Goal: Task Accomplishment & Management: Use online tool/utility

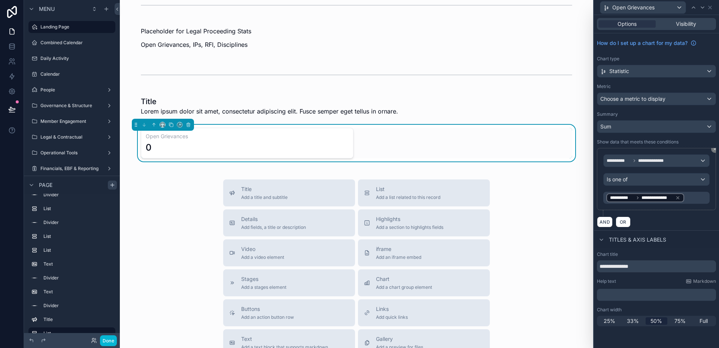
click at [673, 221] on div "AND OR" at bounding box center [656, 221] width 119 height 11
click at [679, 198] on icon at bounding box center [677, 197] width 5 height 5
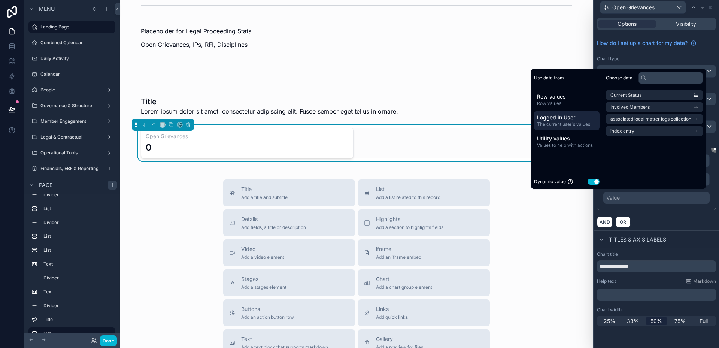
click at [570, 126] on span "The current user's values" at bounding box center [567, 124] width 60 height 6
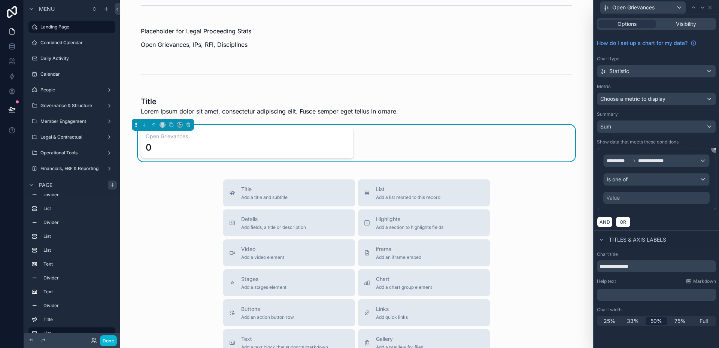
click at [676, 222] on div "AND OR" at bounding box center [656, 221] width 119 height 11
click at [603, 123] on span "Sum" at bounding box center [605, 126] width 11 height 7
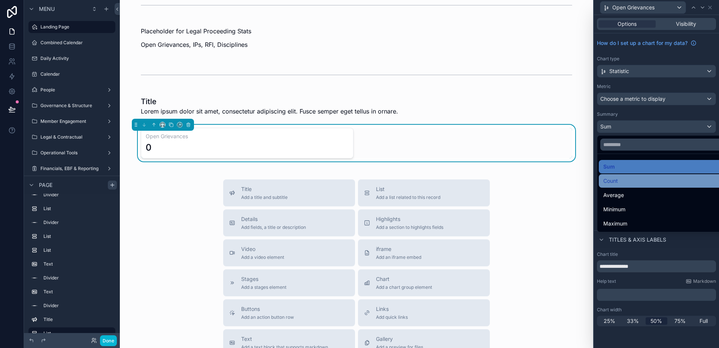
click at [618, 180] on span "Count" at bounding box center [610, 180] width 15 height 9
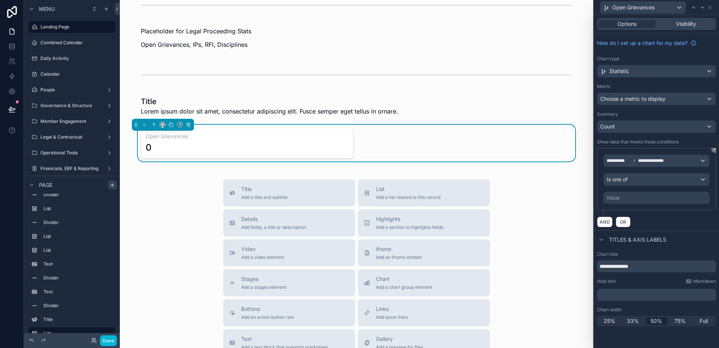
click at [619, 198] on div "Value" at bounding box center [612, 197] width 13 height 7
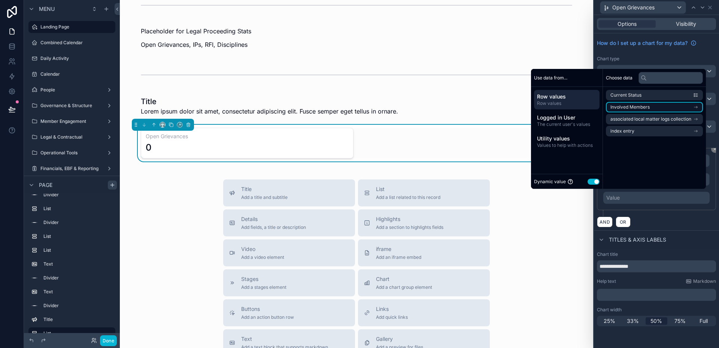
click at [628, 108] on span "Involved Members" at bounding box center [629, 107] width 39 height 6
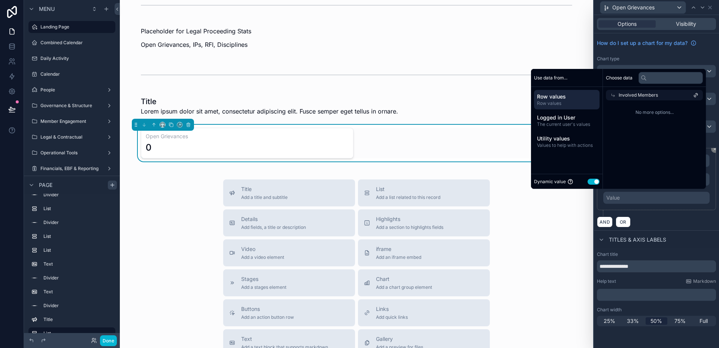
click at [558, 97] on span "Row values" at bounding box center [567, 96] width 60 height 7
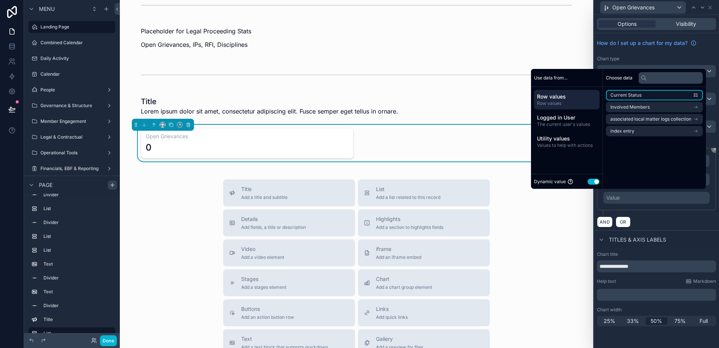
click at [619, 99] on li "Current Status" at bounding box center [654, 95] width 97 height 10
click at [687, 216] on div "AND OR" at bounding box center [656, 221] width 119 height 11
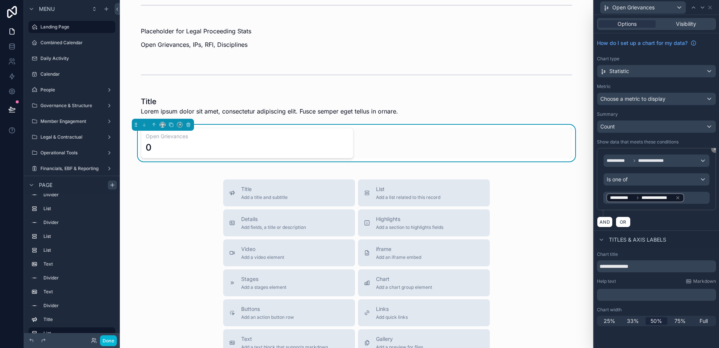
click at [681, 197] on div "**********" at bounding box center [645, 197] width 78 height 9
click at [677, 197] on icon at bounding box center [677, 197] width 3 height 3
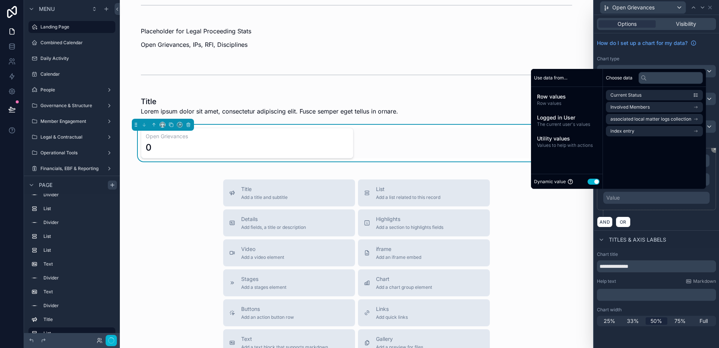
click at [588, 181] on button "Use setting" at bounding box center [593, 182] width 12 height 6
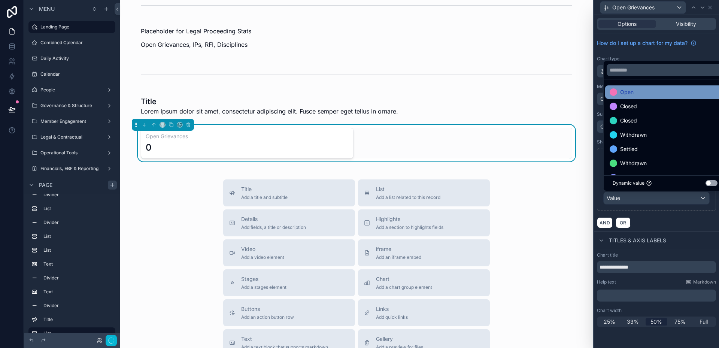
click at [635, 93] on div "Open" at bounding box center [664, 92] width 111 height 9
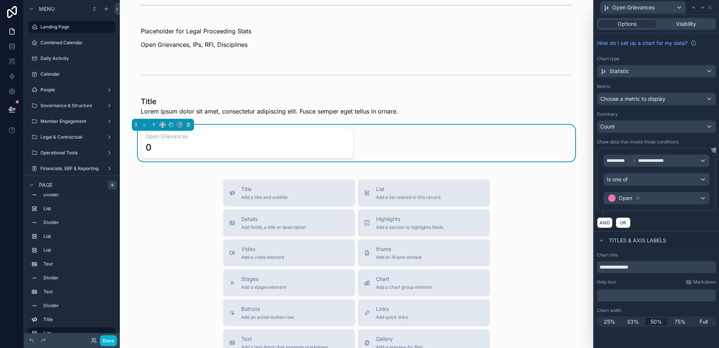
click at [656, 221] on div "AND OR" at bounding box center [656, 222] width 119 height 11
click at [196, 186] on div "Title Add a title and subtitle List Add a list related to this record Details A…" at bounding box center [356, 312] width 461 height 266
click at [664, 202] on div "Open" at bounding box center [656, 198] width 106 height 12
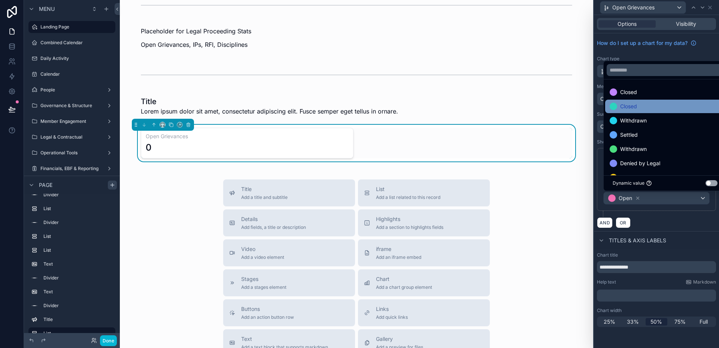
click at [637, 110] on div "Closed" at bounding box center [664, 106] width 111 height 9
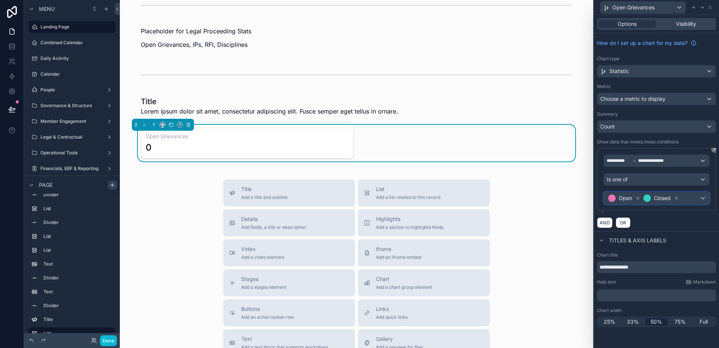
click at [667, 202] on div "Closed" at bounding box center [660, 197] width 37 height 9
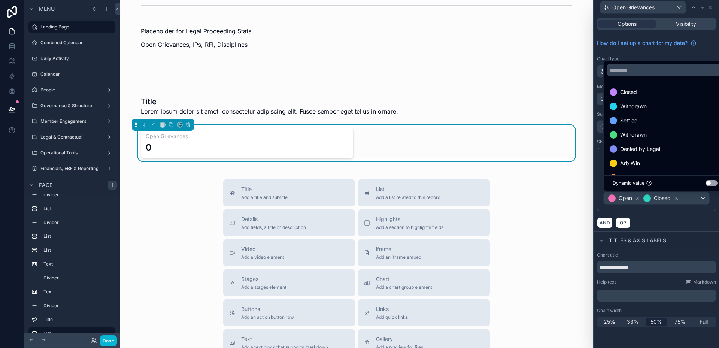
click at [676, 198] on div at bounding box center [656, 174] width 125 height 348
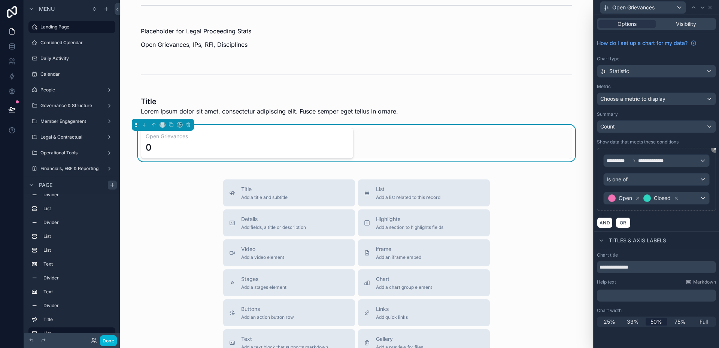
click at [676, 198] on icon at bounding box center [676, 198] width 3 height 3
click at [524, 230] on div "Title Add a title and subtitle List Add a list related to this record Details A…" at bounding box center [356, 312] width 461 height 266
click at [111, 344] on button "Done" at bounding box center [108, 340] width 17 height 11
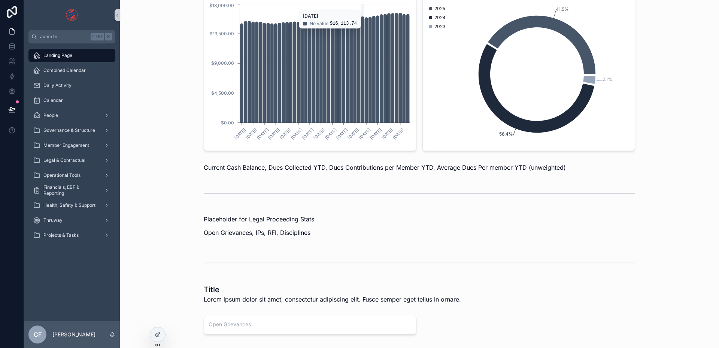
scroll to position [511, 0]
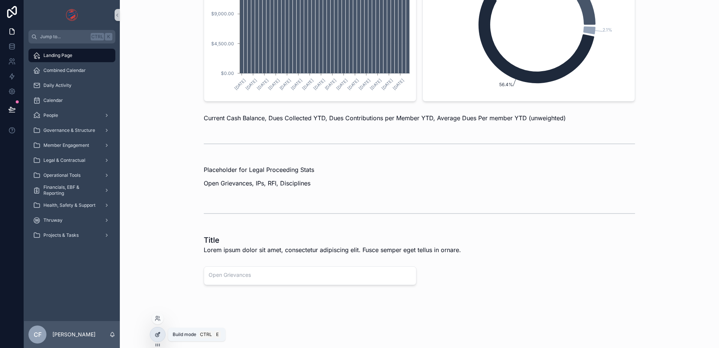
click at [161, 332] on div at bounding box center [157, 334] width 15 height 14
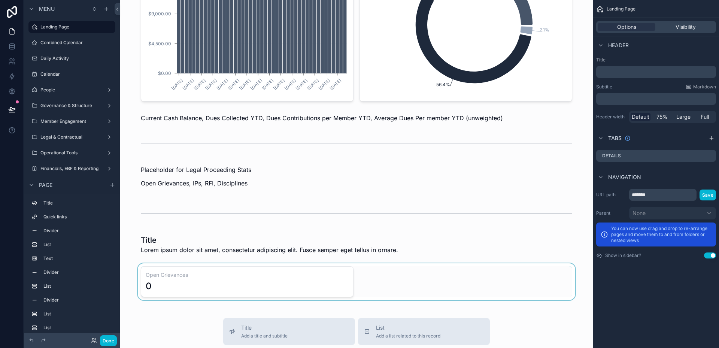
click at [200, 293] on div "scrollable content" at bounding box center [356, 281] width 461 height 37
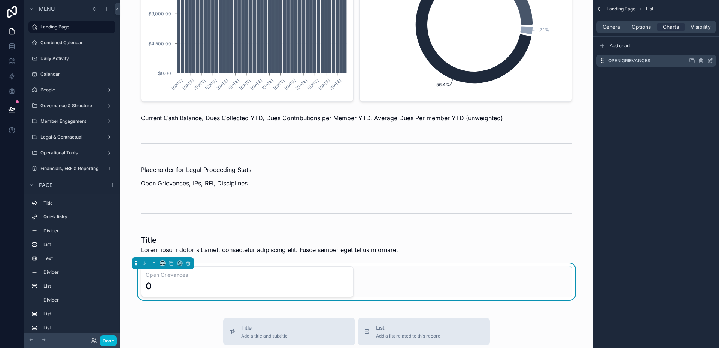
click at [710, 63] on icon "scrollable content" at bounding box center [709, 61] width 3 height 3
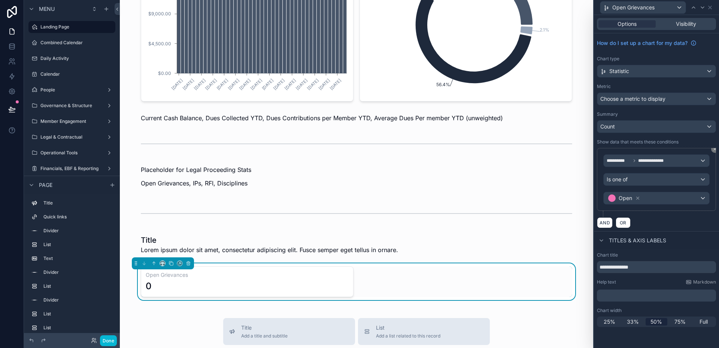
drag, startPoint x: 630, startPoint y: 92, endPoint x: 633, endPoint y: 100, distance: 8.4
click at [631, 96] on div "Metric Choose a metric to display" at bounding box center [656, 94] width 119 height 22
click at [633, 100] on span "Choose a metric to display" at bounding box center [632, 98] width 65 height 6
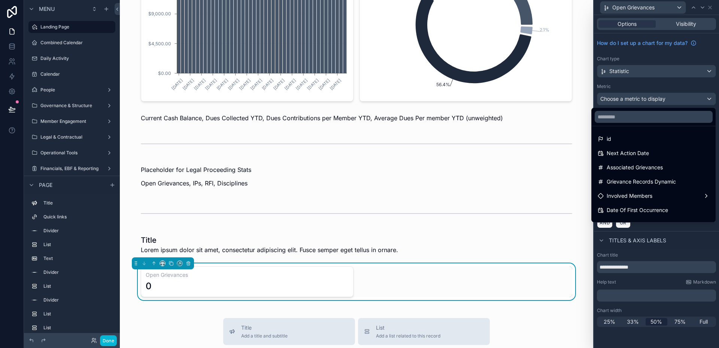
click at [640, 88] on div at bounding box center [656, 174] width 125 height 348
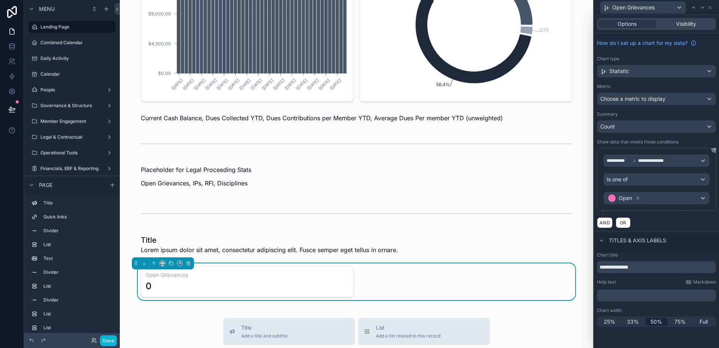
click at [658, 14] on div "Open Grievances" at bounding box center [656, 7] width 119 height 15
click at [658, 11] on div "Open Grievances" at bounding box center [642, 7] width 85 height 12
click at [658, 11] on div at bounding box center [656, 174] width 125 height 348
click at [633, 9] on span "Open Grievances" at bounding box center [633, 7] width 42 height 7
click at [633, 9] on div at bounding box center [656, 174] width 125 height 348
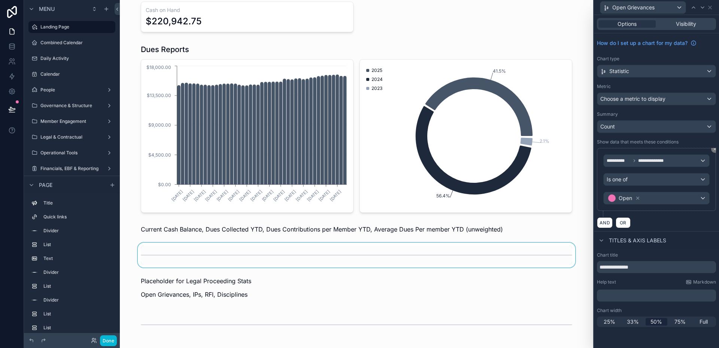
scroll to position [474, 0]
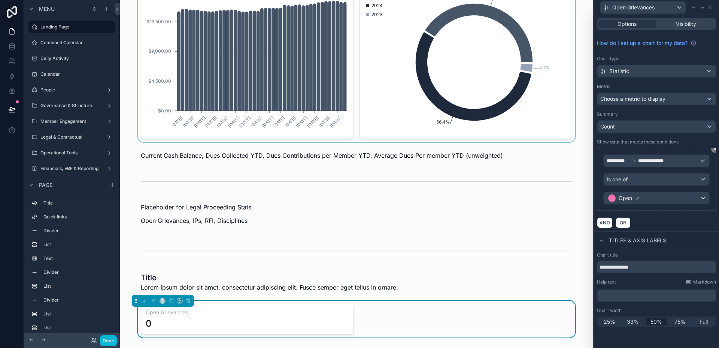
click at [392, 86] on div "scrollable content" at bounding box center [356, 54] width 461 height 174
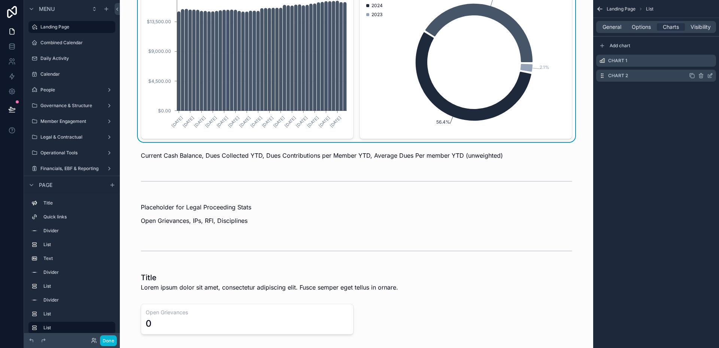
click at [710, 76] on icon "scrollable content" at bounding box center [710, 76] width 6 height 6
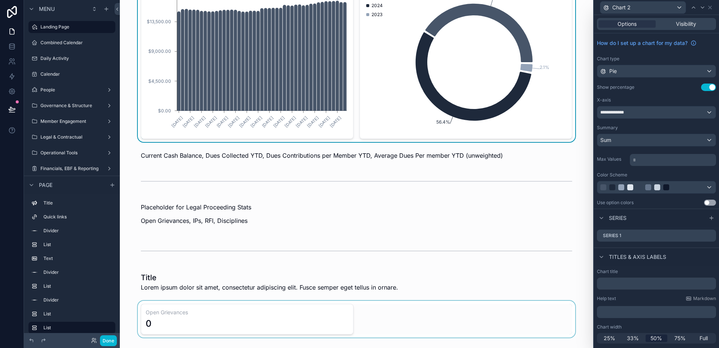
click at [330, 318] on div "scrollable content" at bounding box center [356, 319] width 461 height 37
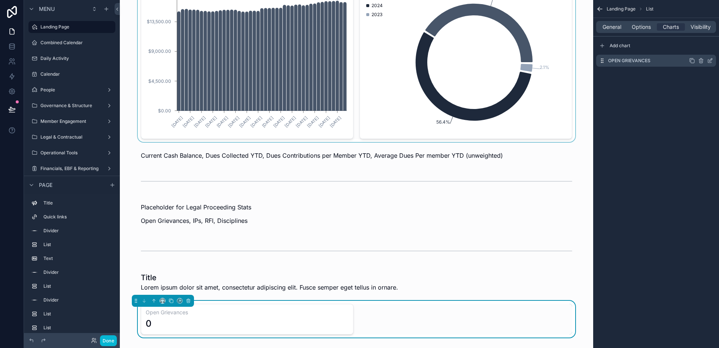
click at [712, 61] on icon "scrollable content" at bounding box center [710, 61] width 6 height 6
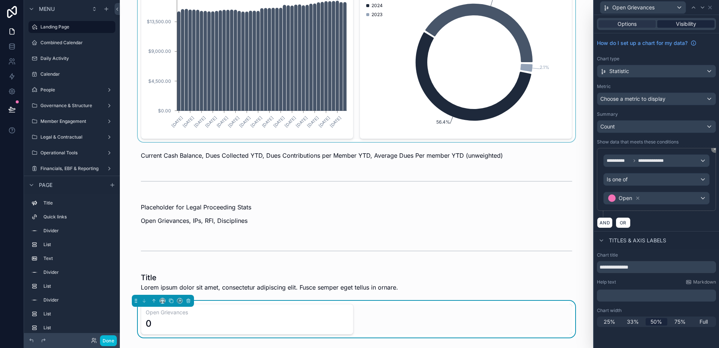
click at [697, 24] on div "Visibility" at bounding box center [685, 23] width 57 height 7
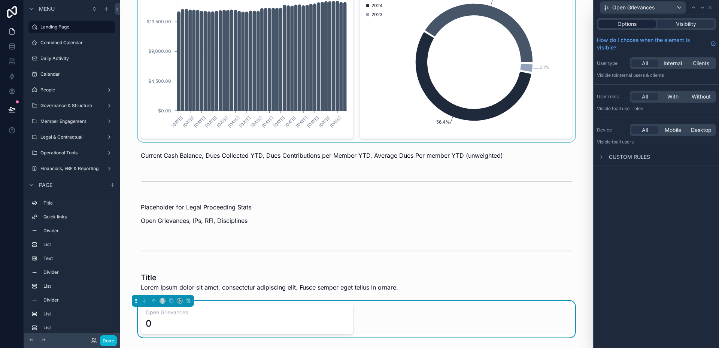
click at [636, 23] on span "Options" at bounding box center [626, 23] width 19 height 7
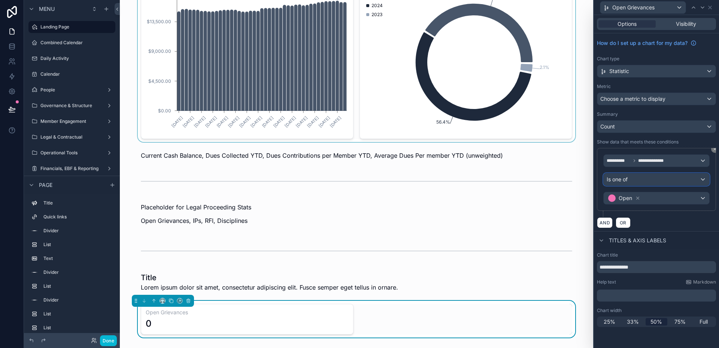
click at [693, 183] on div "Is one of" at bounding box center [656, 179] width 106 height 12
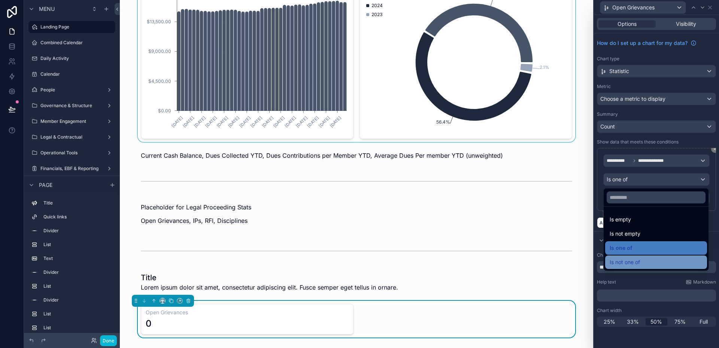
click at [652, 265] on div "Is not one of" at bounding box center [655, 261] width 93 height 9
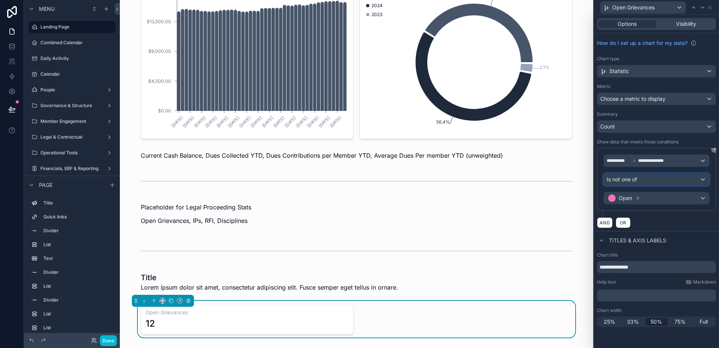
click at [655, 183] on div "Is not one of" at bounding box center [656, 179] width 106 height 12
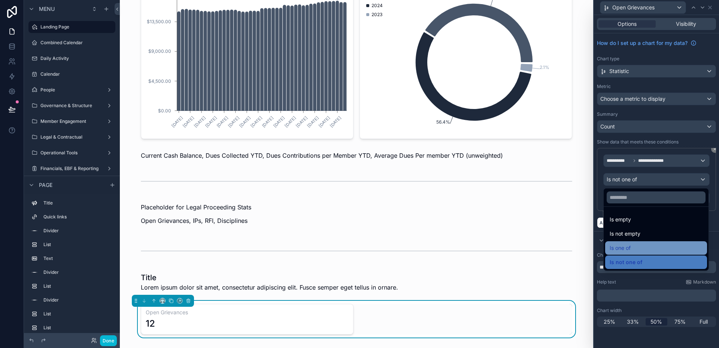
click at [639, 244] on div "Is one of" at bounding box center [655, 247] width 93 height 9
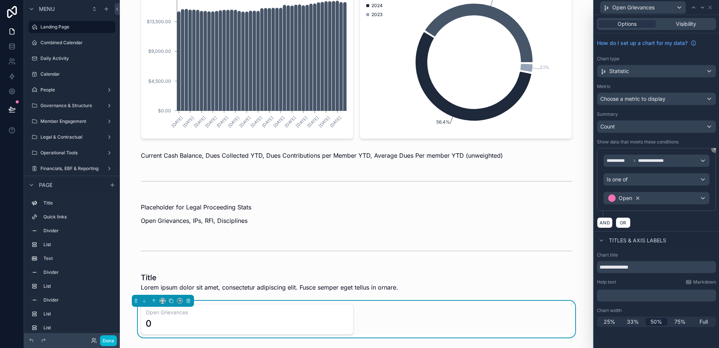
click at [637, 198] on icon at bounding box center [637, 198] width 3 height 3
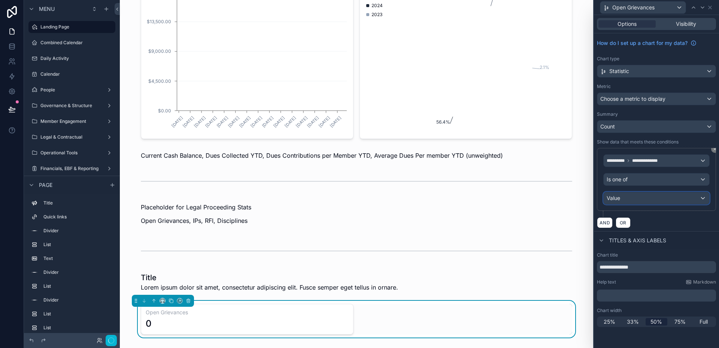
click at [694, 199] on div "Value" at bounding box center [656, 198] width 106 height 12
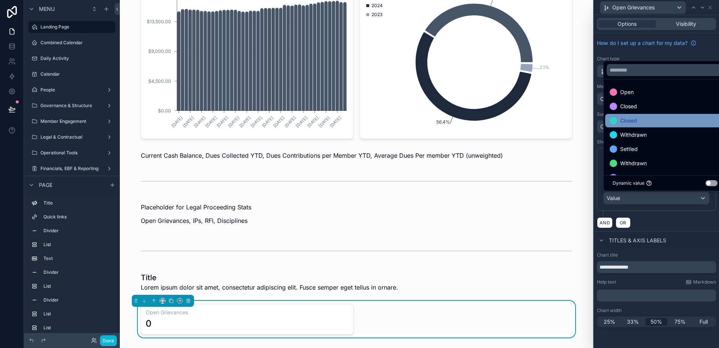
click at [650, 120] on div "Closed" at bounding box center [664, 120] width 111 height 9
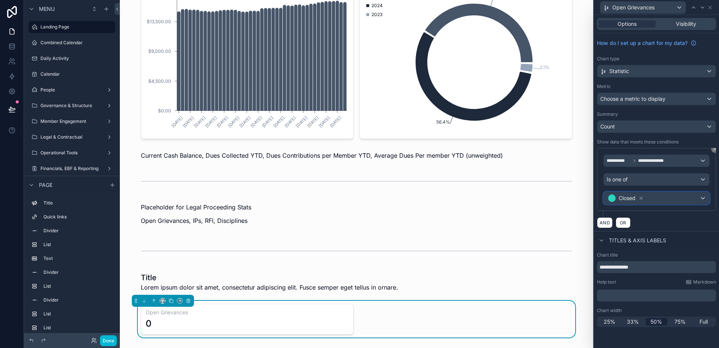
click at [667, 199] on div "Closed" at bounding box center [656, 198] width 106 height 12
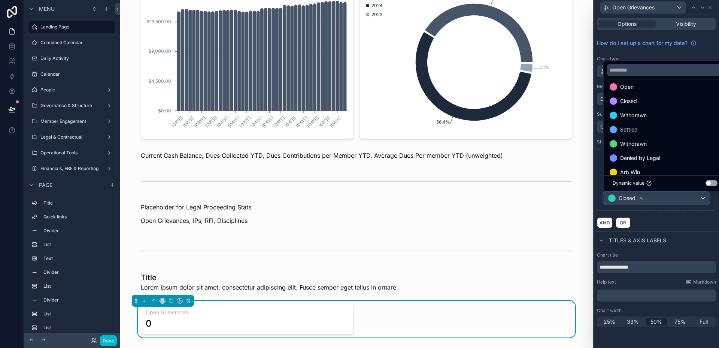
scroll to position [0, 0]
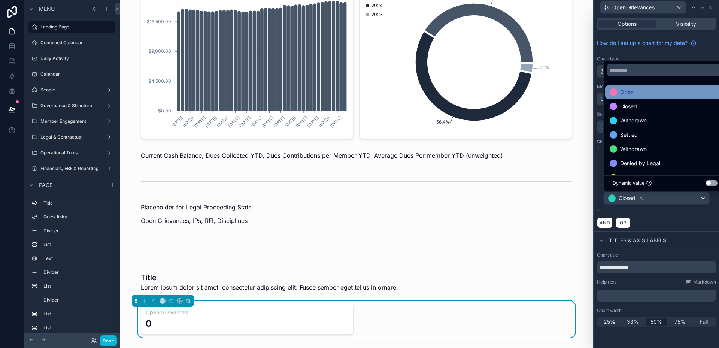
click at [644, 96] on div "Open" at bounding box center [664, 92] width 111 height 9
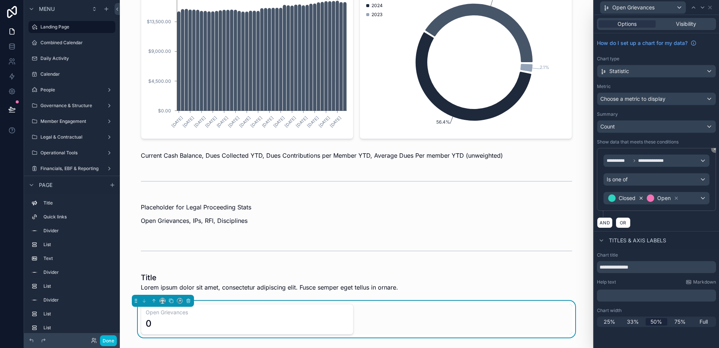
click at [641, 196] on icon at bounding box center [640, 197] width 5 height 5
click at [151, 301] on icon "scrollable content" at bounding box center [153, 300] width 5 height 5
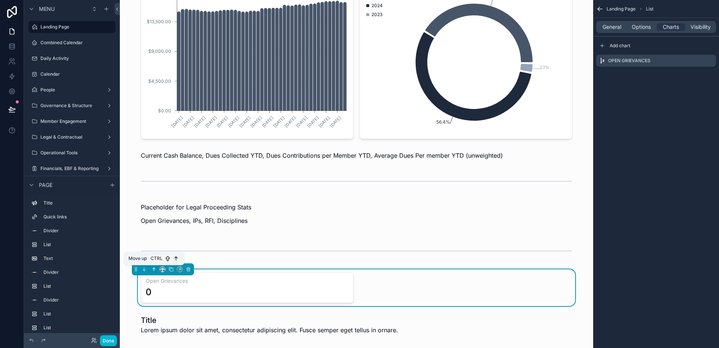
click at [156, 270] on icon "scrollable content" at bounding box center [153, 268] width 5 height 5
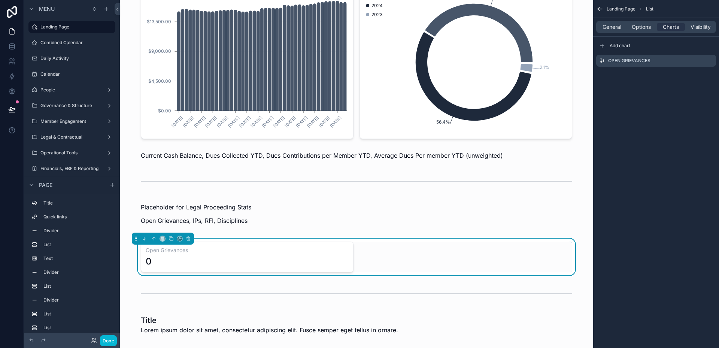
click at [253, 257] on div "0" at bounding box center [247, 261] width 203 height 12
click at [711, 61] on icon "scrollable content" at bounding box center [710, 61] width 6 height 6
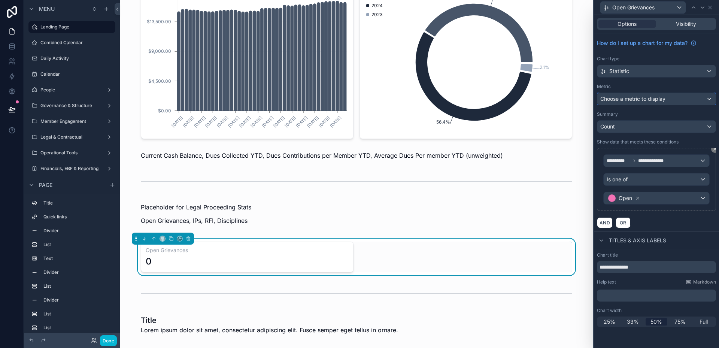
click at [664, 103] on div "Choose a metric to display" at bounding box center [656, 99] width 118 height 12
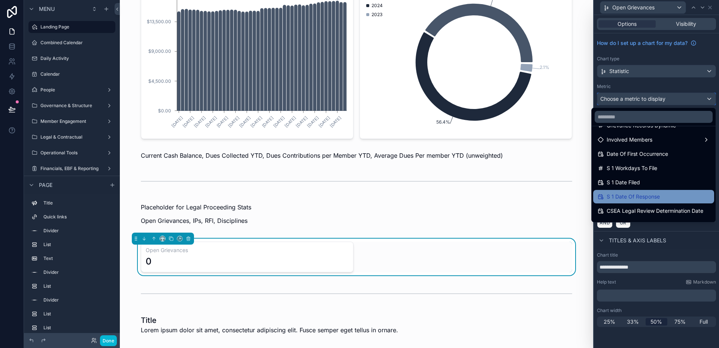
scroll to position [19, 0]
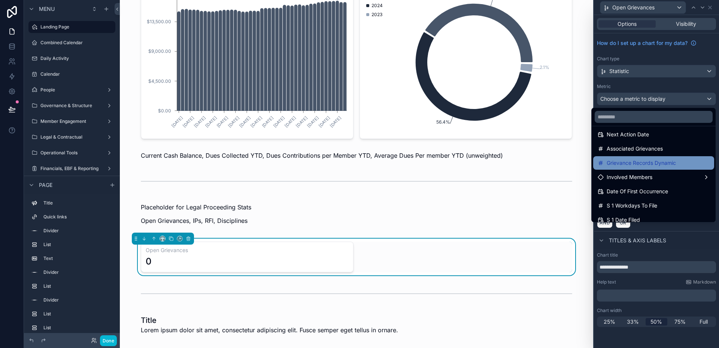
click at [648, 165] on span "Grievance Records Dynamic" at bounding box center [640, 162] width 69 height 9
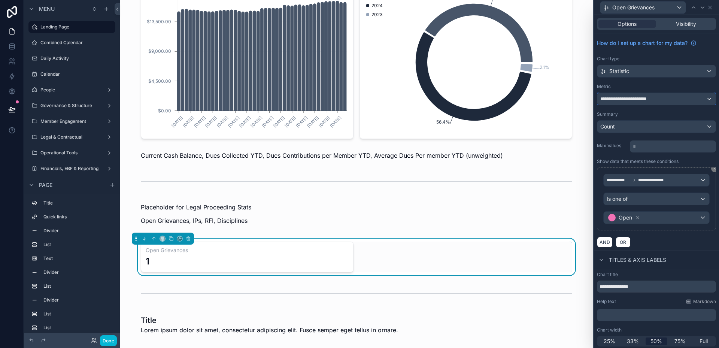
click at [644, 101] on span "**********" at bounding box center [630, 99] width 60 height 6
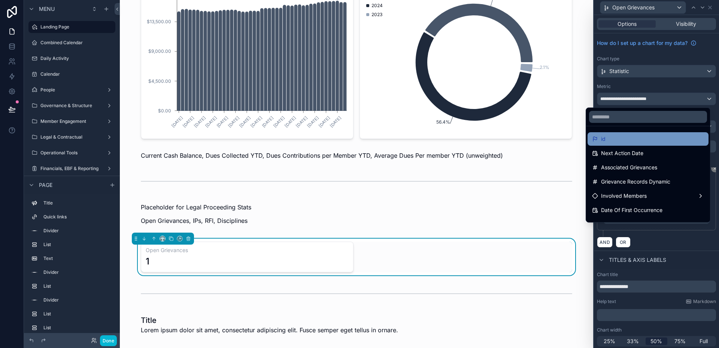
click at [632, 142] on div "id" at bounding box center [648, 138] width 112 height 9
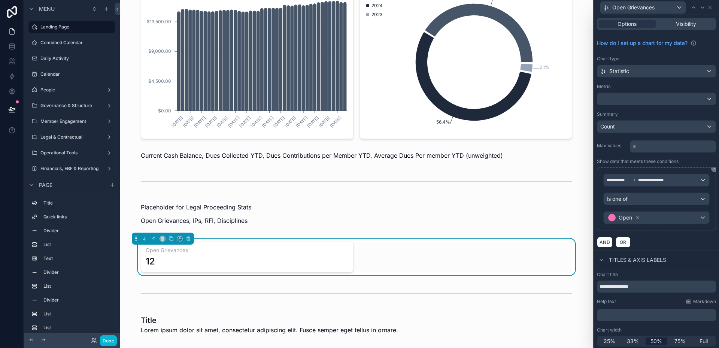
click at [577, 165] on div "Local 058 Dashboard Health of the Organization at a Glance Directory Contact In…" at bounding box center [356, 103] width 473 height 1155
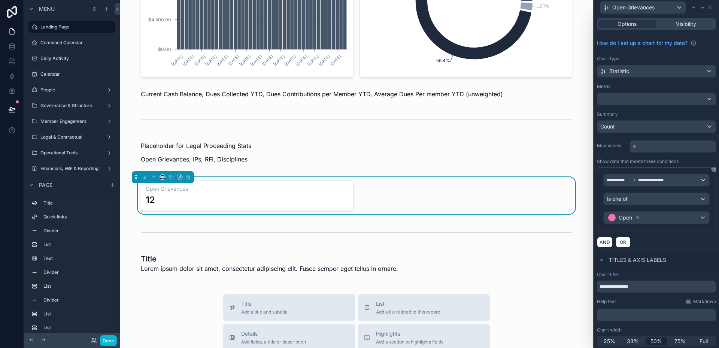
scroll to position [549, 0]
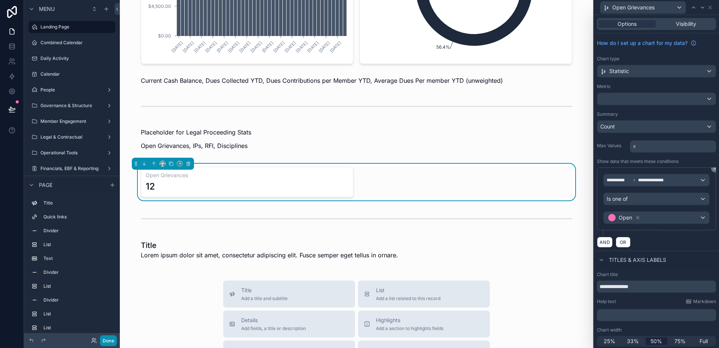
click at [113, 338] on button "Done" at bounding box center [108, 340] width 17 height 11
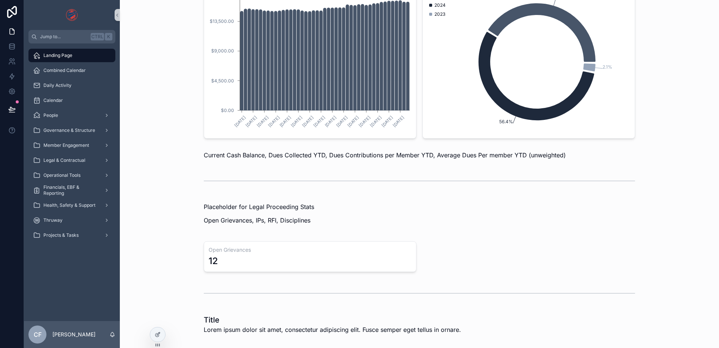
scroll to position [523, 0]
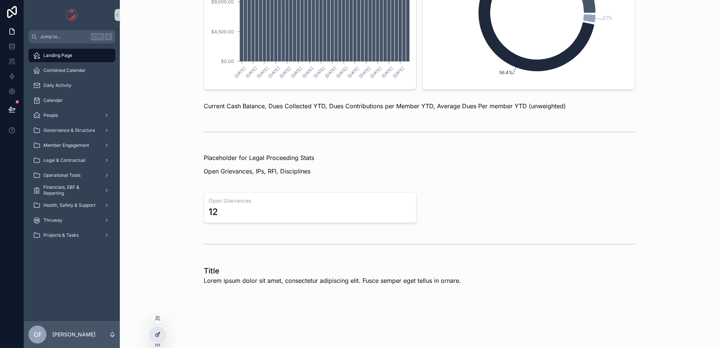
click at [162, 335] on div at bounding box center [157, 334] width 15 height 14
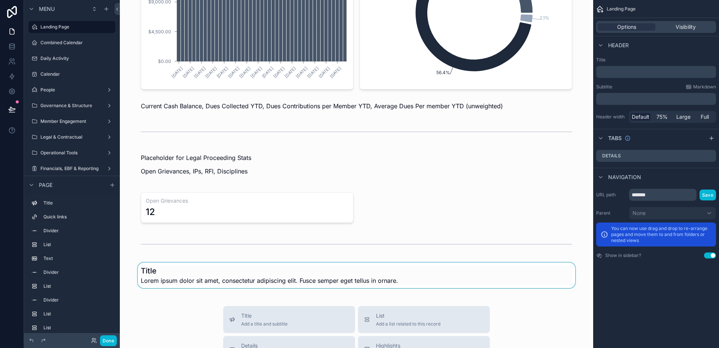
click at [172, 274] on div "scrollable content" at bounding box center [356, 274] width 461 height 25
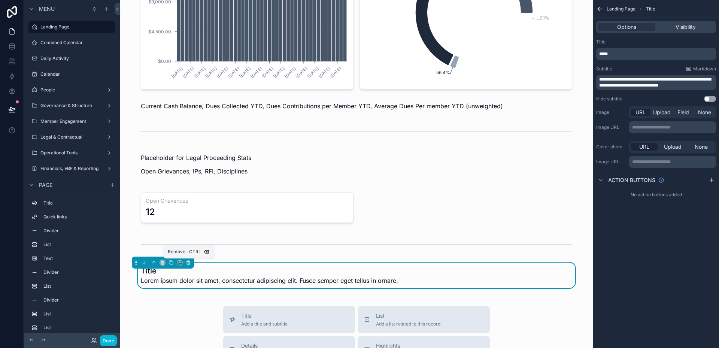
click at [189, 263] on icon "scrollable content" at bounding box center [188, 262] width 5 height 5
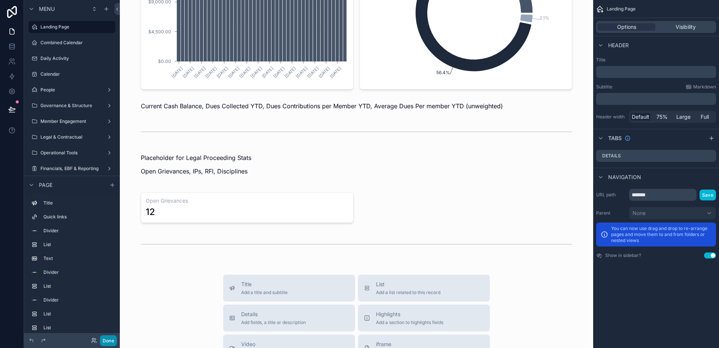
click at [112, 338] on button "Done" at bounding box center [108, 340] width 17 height 11
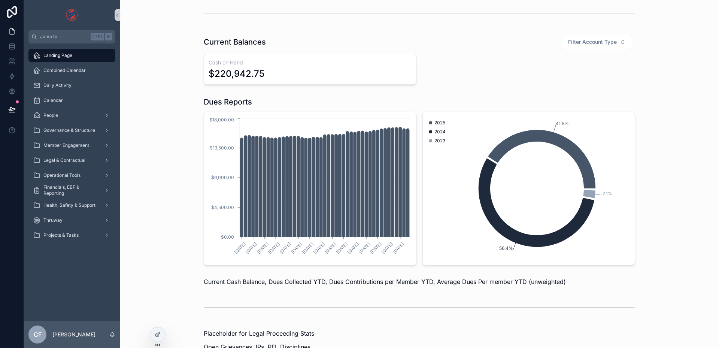
scroll to position [230, 0]
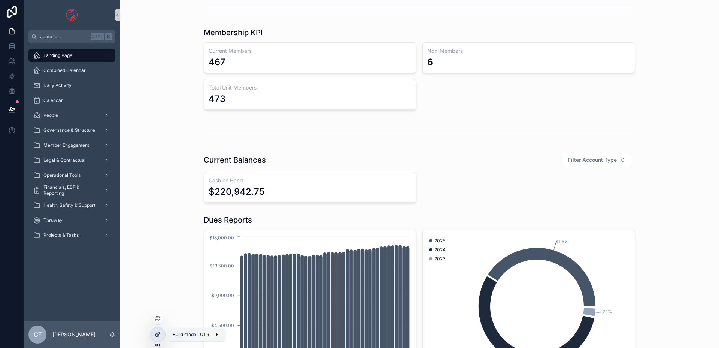
click at [152, 333] on div at bounding box center [157, 334] width 15 height 14
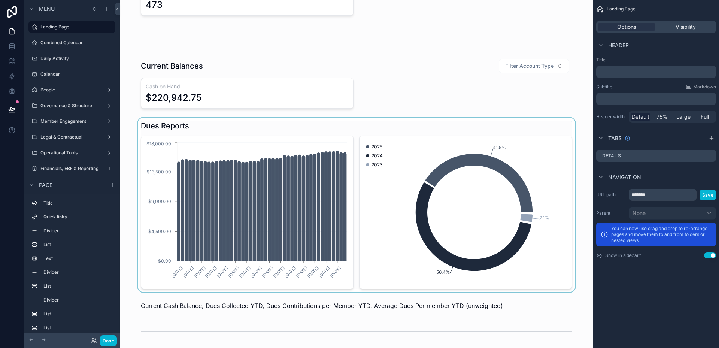
scroll to position [454, 0]
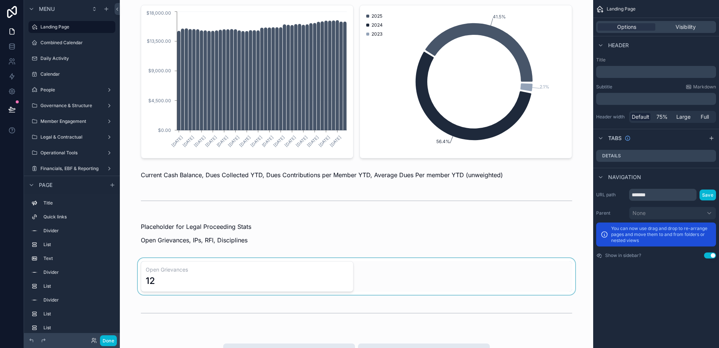
click at [230, 281] on div "scrollable content" at bounding box center [356, 276] width 461 height 37
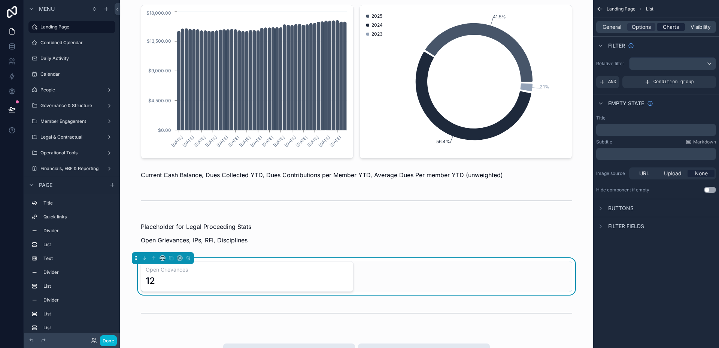
click at [669, 27] on span "Charts" at bounding box center [670, 26] width 16 height 7
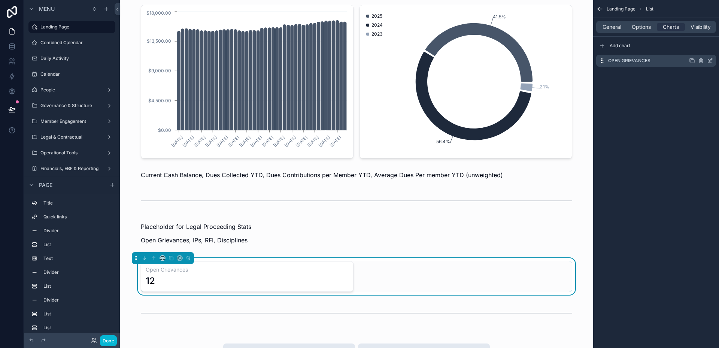
click at [708, 63] on icon "scrollable content" at bounding box center [710, 61] width 6 height 6
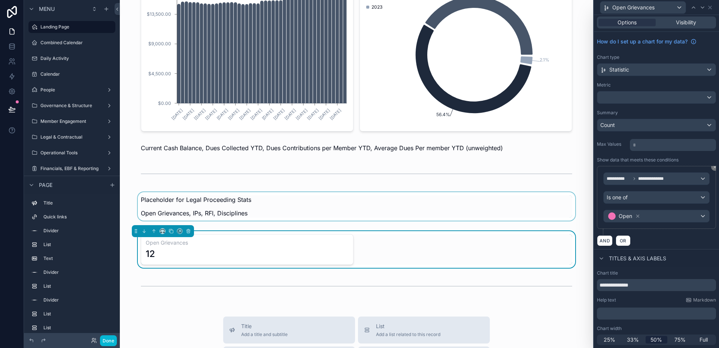
scroll to position [492, 0]
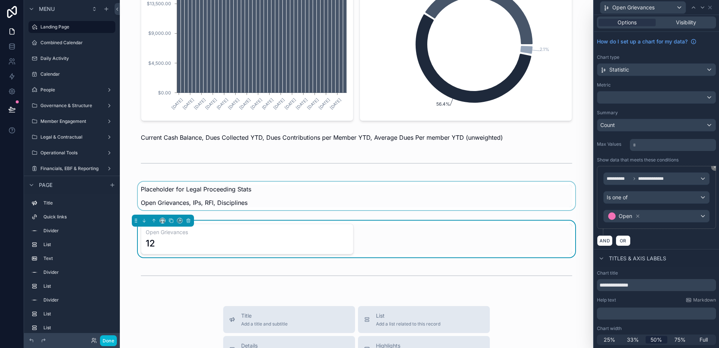
click at [209, 188] on div "scrollable content" at bounding box center [356, 198] width 461 height 33
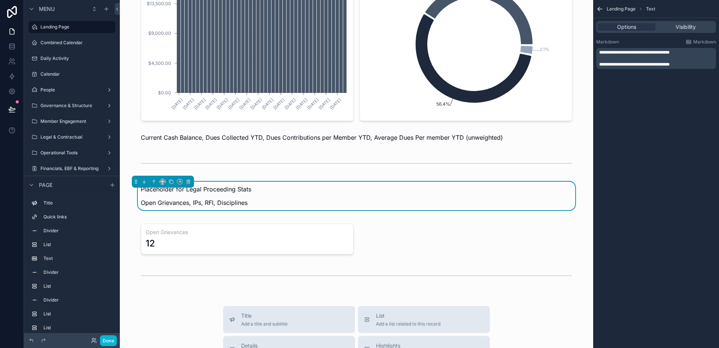
click at [211, 187] on p "Placeholder for Legal Proceeding Stats" at bounding box center [356, 189] width 431 height 9
click at [634, 54] on span "**********" at bounding box center [634, 52] width 70 height 4
drag, startPoint x: 661, startPoint y: 52, endPoint x: 597, endPoint y: 51, distance: 64.0
click at [597, 51] on div "**********" at bounding box center [656, 58] width 120 height 21
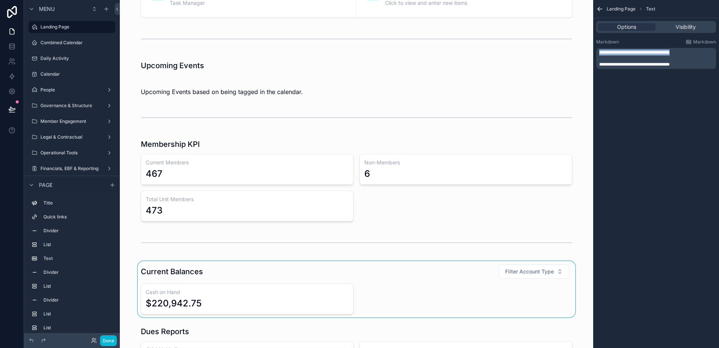
scroll to position [118, 0]
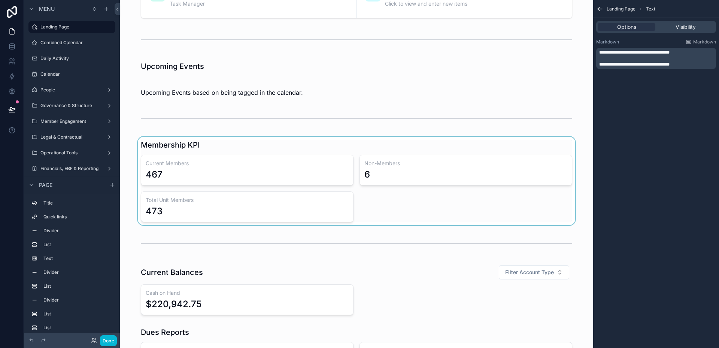
click at [191, 147] on div "scrollable content" at bounding box center [356, 181] width 461 height 88
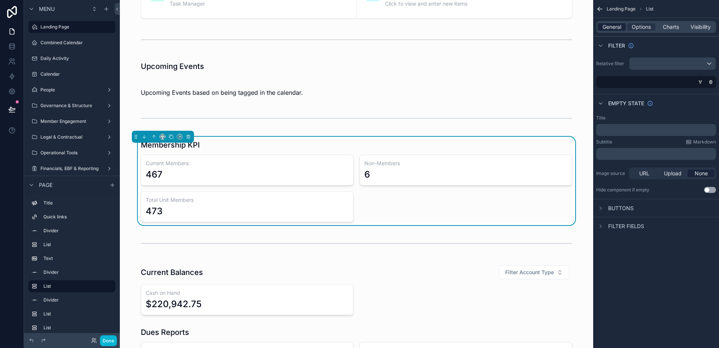
click at [612, 24] on span "General" at bounding box center [611, 26] width 19 height 7
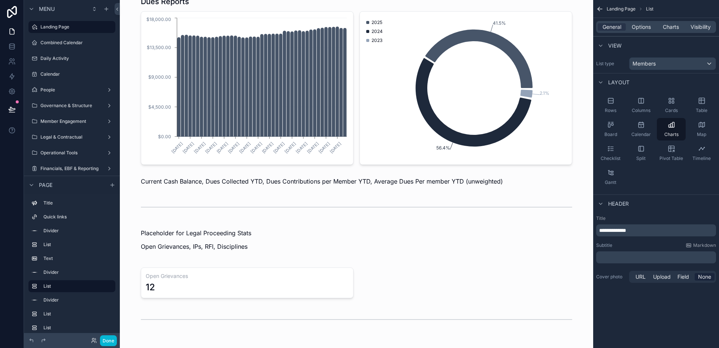
scroll to position [454, 0]
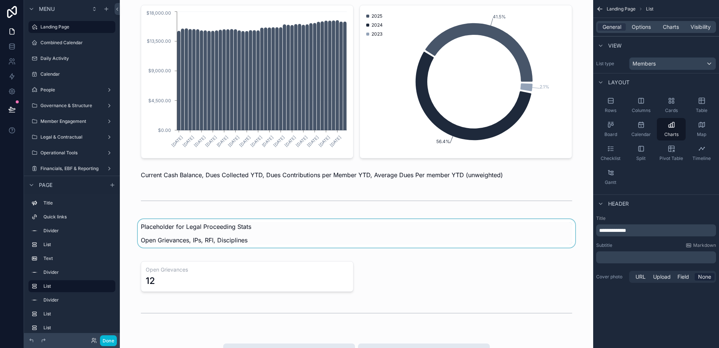
click at [193, 240] on div "scrollable content" at bounding box center [356, 235] width 461 height 33
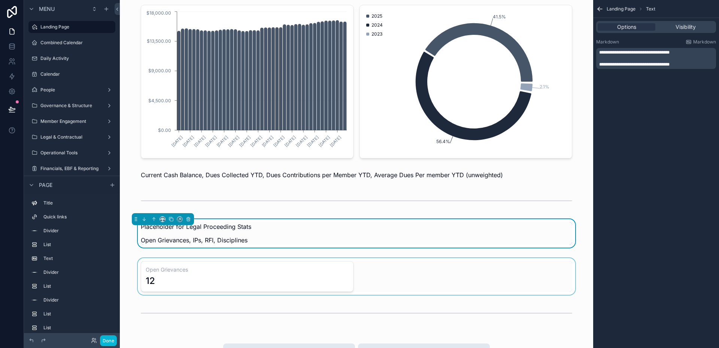
click at [388, 277] on div "scrollable content" at bounding box center [356, 276] width 461 height 37
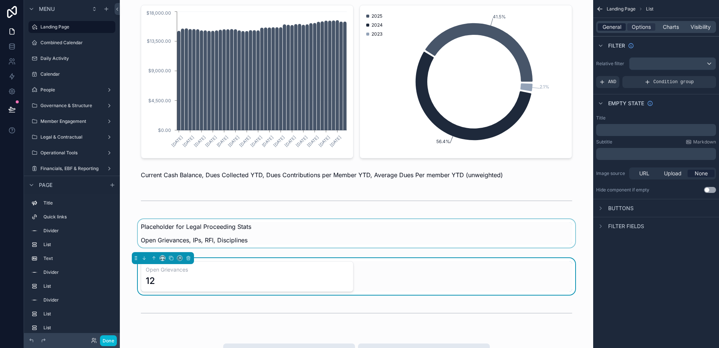
click at [613, 30] on span "General" at bounding box center [611, 26] width 19 height 7
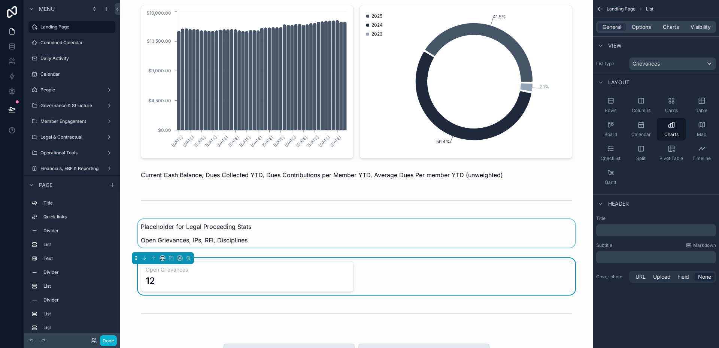
click at [228, 243] on div "scrollable content" at bounding box center [356, 235] width 461 height 33
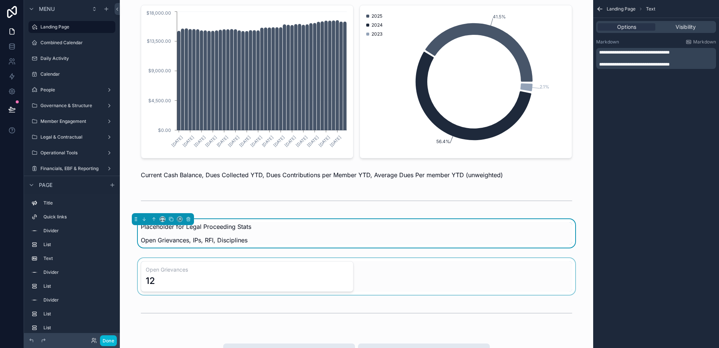
click at [232, 241] on p "Open Grievances, IPs, RFI, Disciplines" at bounding box center [356, 239] width 431 height 9
click at [238, 237] on p "Open Grievances, IPs, RFI, Disciplines" at bounding box center [356, 239] width 431 height 9
click at [669, 64] on span "**********" at bounding box center [634, 64] width 70 height 4
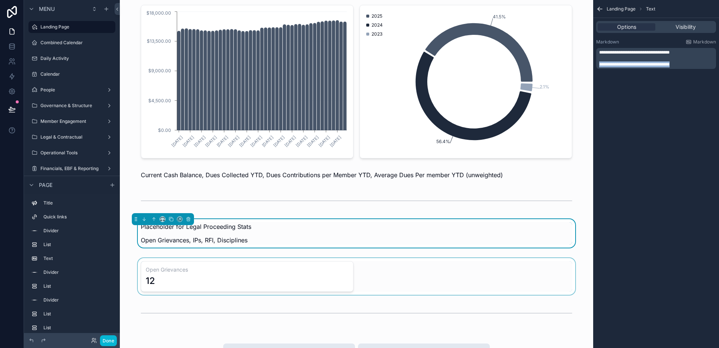
drag, startPoint x: 681, startPoint y: 64, endPoint x: 597, endPoint y: 68, distance: 83.9
click at [597, 68] on div "**********" at bounding box center [656, 58] width 120 height 21
copy span "**********"
click at [384, 278] on div "scrollable content" at bounding box center [356, 276] width 461 height 37
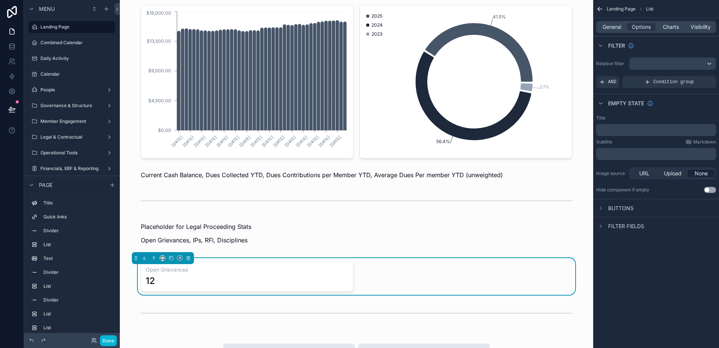
click at [613, 122] on div "Title ﻿" at bounding box center [656, 125] width 120 height 21
click at [610, 126] on div "﻿" at bounding box center [656, 130] width 120 height 12
click at [608, 129] on p "﻿" at bounding box center [656, 130] width 115 height 6
click at [449, 280] on div "Open Grievances 12" at bounding box center [356, 276] width 431 height 31
drag, startPoint x: 680, startPoint y: 130, endPoint x: 596, endPoint y: 130, distance: 84.6
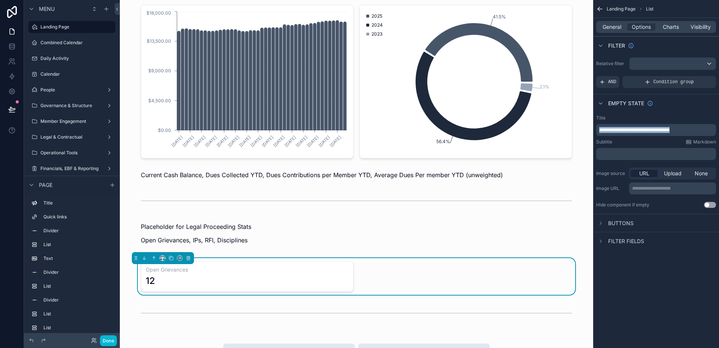
click at [596, 130] on div "**********" at bounding box center [656, 130] width 120 height 12
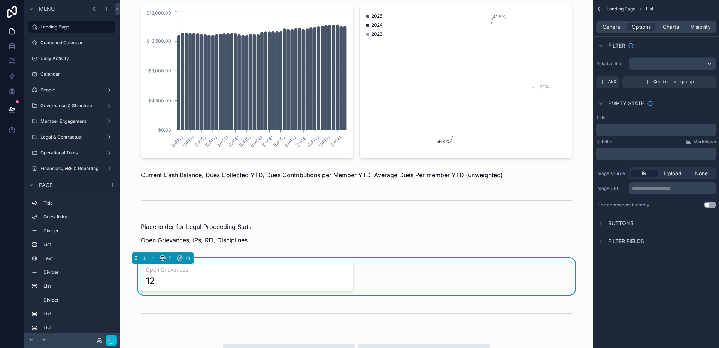
click at [610, 31] on div "General Options Charts Visibility" at bounding box center [656, 27] width 120 height 12
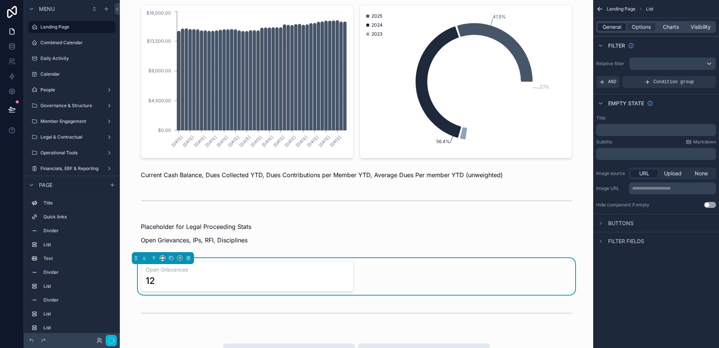
click at [612, 28] on span "General" at bounding box center [611, 26] width 19 height 7
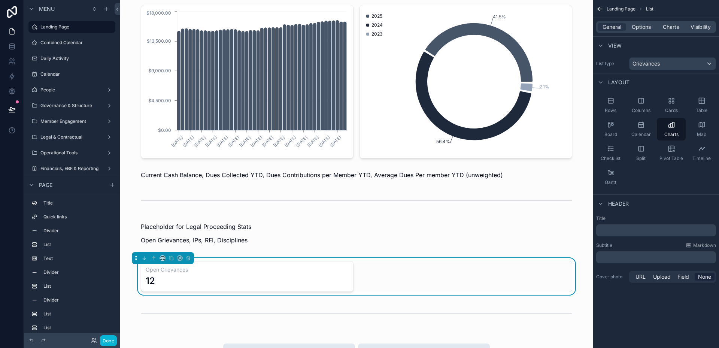
click at [616, 226] on div "﻿" at bounding box center [656, 230] width 120 height 12
click at [614, 229] on p "﻿" at bounding box center [656, 229] width 115 height 7
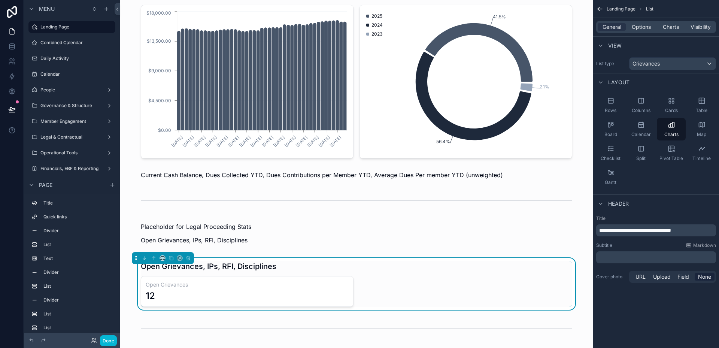
click at [582, 221] on div "Local 058 Dashboard Health of the Organization at a Glance Directory Contact In…" at bounding box center [356, 115] width 473 height 1139
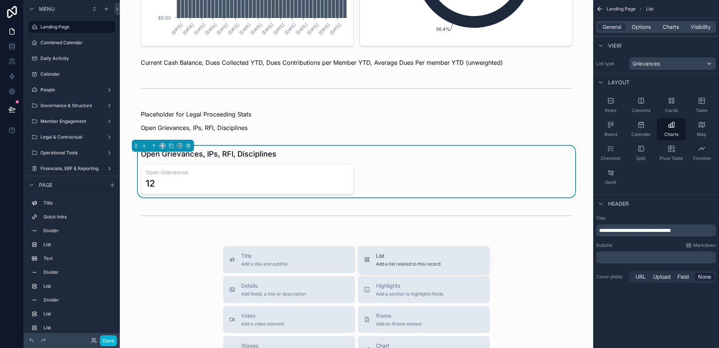
scroll to position [604, 0]
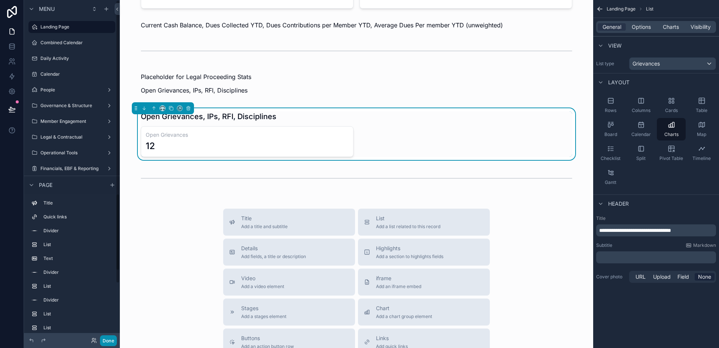
click at [111, 341] on button "Done" at bounding box center [108, 340] width 17 height 11
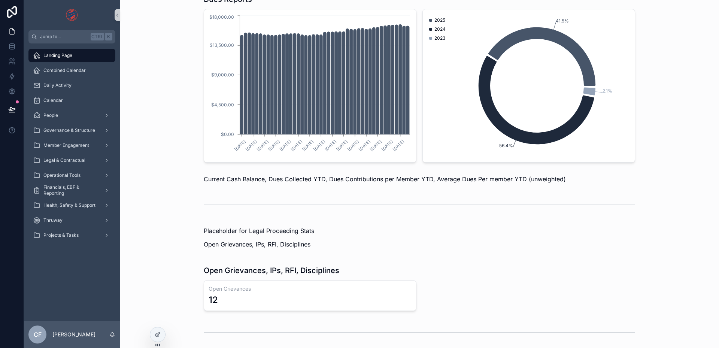
scroll to position [469, 0]
